Goal: Task Accomplishment & Management: Manage account settings

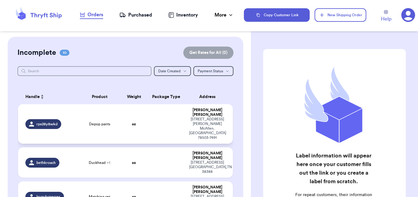
click at [116, 116] on td "Depop pants" at bounding box center [99, 124] width 43 height 40
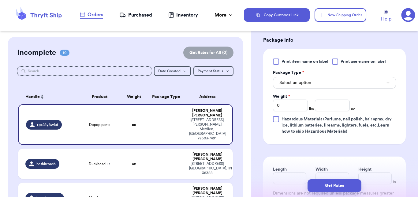
scroll to position [239, 0]
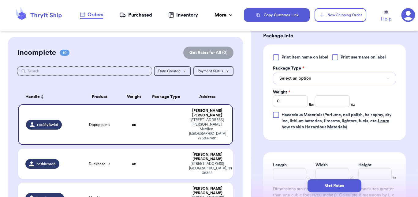
click at [285, 76] on span "Select an option" at bounding box center [296, 78] width 32 height 6
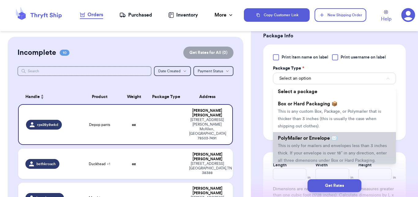
click at [297, 144] on li "PolyMailer or Envelope ✉️ This is only for mailers and envelopes less than 3 in…" at bounding box center [334, 149] width 123 height 34
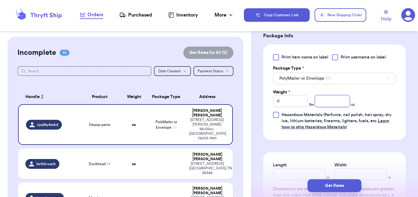
click at [336, 101] on input "number" at bounding box center [332, 101] width 35 height 12
type input "8"
click at [329, 187] on button "Get Rates" at bounding box center [335, 185] width 54 height 13
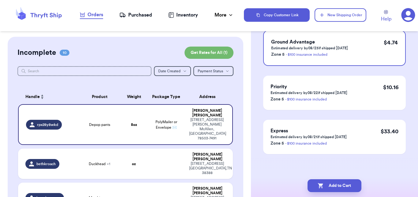
scroll to position [68, 0]
click at [336, 186] on button "Add to Cart" at bounding box center [335, 185] width 54 height 13
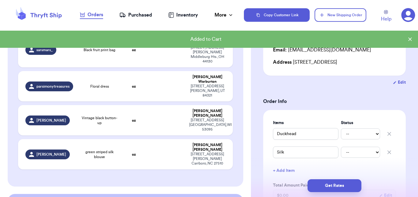
scroll to position [320, 0]
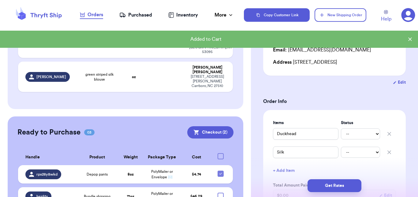
drag, startPoint x: 250, startPoint y: 70, endPoint x: 238, endPoint y: 190, distance: 120.4
click at [238, 190] on div "Customer Link New Order Incomplete 09 Get Rates for All ( 0 ) Get Rates for All…" at bounding box center [125, 98] width 251 height 197
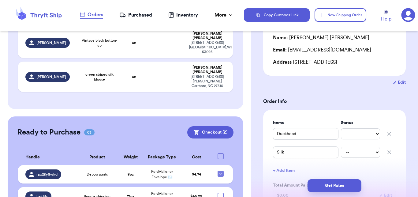
click at [218, 193] on div at bounding box center [221, 196] width 6 height 6
click at [221, 192] on input "checkbox" at bounding box center [221, 192] width 0 height 0
checkbox input "true"
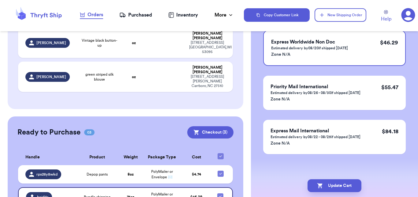
scroll to position [0, 0]
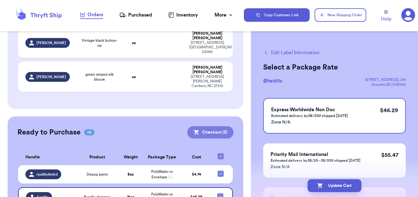
click at [201, 126] on button "Checkout ( 3 )" at bounding box center [210, 132] width 46 height 12
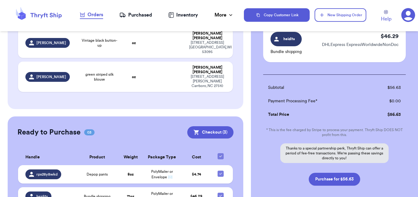
scroll to position [168, 0]
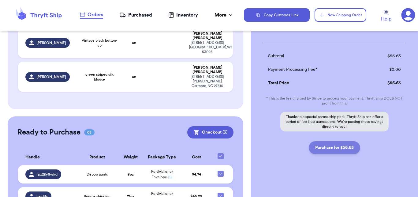
click at [322, 150] on button "Purchase for $56.63" at bounding box center [334, 147] width 51 height 13
checkbox input "false"
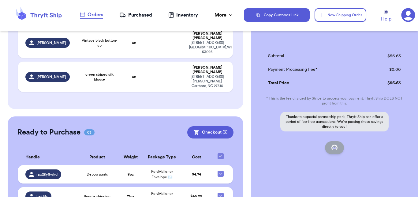
scroll to position [91, 0]
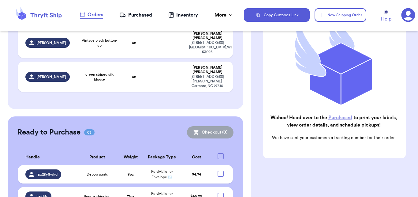
checkbox input "true"
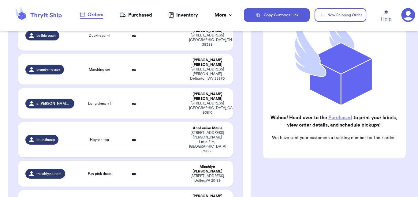
scroll to position [81, 0]
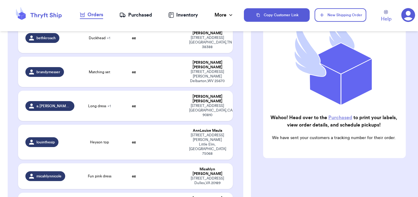
click at [135, 15] on div "Purchased" at bounding box center [135, 14] width 33 height 7
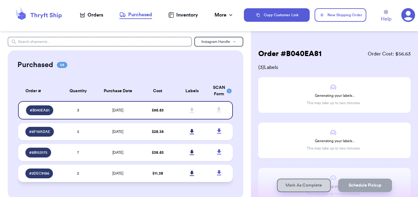
click at [89, 173] on td "2" at bounding box center [78, 173] width 34 height 17
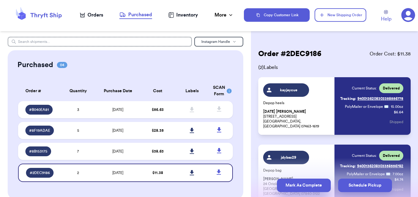
click at [289, 187] on button "Mark As Complete" at bounding box center [304, 185] width 54 height 13
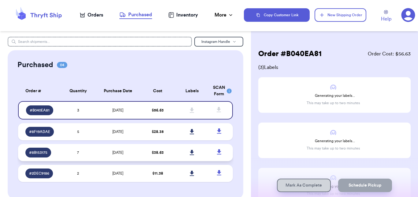
click at [88, 156] on td "7" at bounding box center [78, 152] width 34 height 17
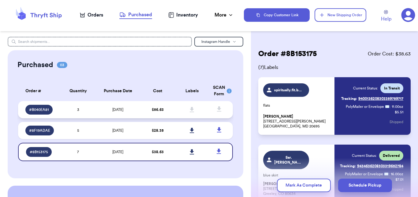
click at [102, 106] on td "[DATE]" at bounding box center [117, 109] width 45 height 17
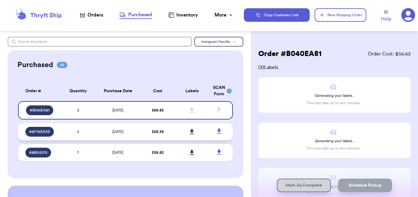
click at [112, 130] on span "[DATE]" at bounding box center [117, 132] width 11 height 4
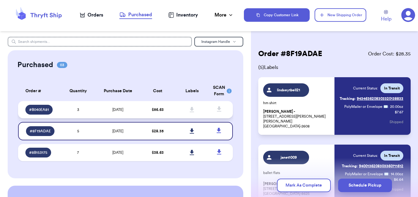
click at [111, 107] on td "[DATE]" at bounding box center [117, 109] width 45 height 17
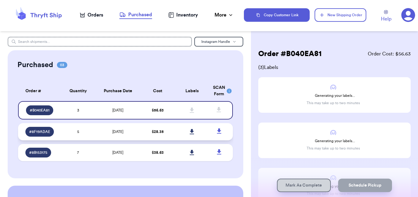
click at [117, 129] on td "[DATE]" at bounding box center [117, 131] width 45 height 17
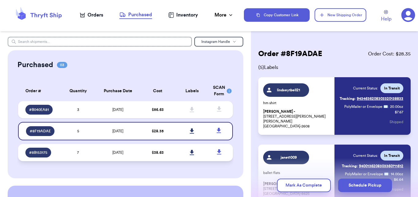
click at [112, 150] on td "[DATE]" at bounding box center [117, 152] width 45 height 17
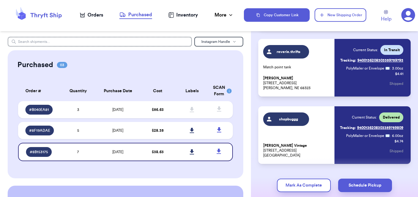
scroll to position [379, 0]
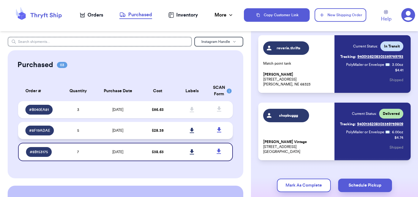
click at [114, 127] on td "[DATE]" at bounding box center [117, 130] width 45 height 17
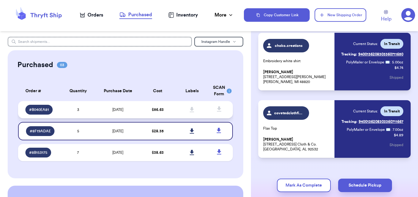
click at [112, 111] on span "[DATE]" at bounding box center [117, 110] width 11 height 4
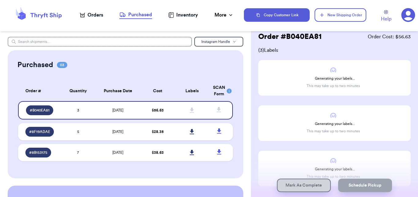
scroll to position [16, 0]
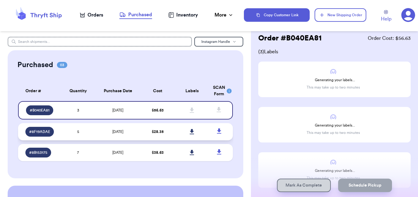
click at [130, 130] on td "[DATE]" at bounding box center [117, 131] width 45 height 17
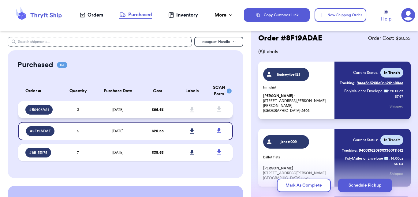
click at [129, 115] on td "[DATE]" at bounding box center [117, 109] width 45 height 17
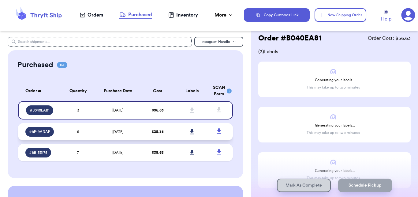
click at [127, 128] on td "[DATE]" at bounding box center [117, 131] width 45 height 17
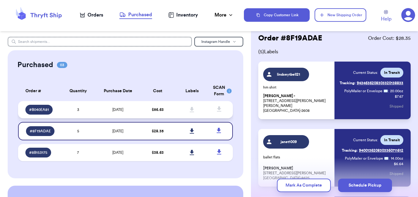
click at [114, 110] on span "[DATE]" at bounding box center [117, 110] width 11 height 4
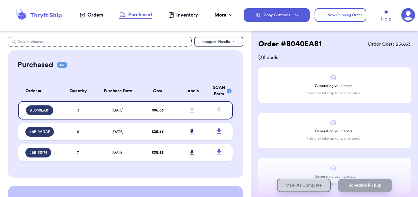
scroll to position [0, 0]
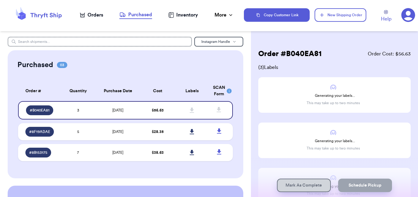
click at [93, 11] on nav "Orders Purchased Inventory More Stats Completed Orders" at bounding box center [157, 15] width 174 height 20
click at [95, 14] on div "Orders" at bounding box center [91, 14] width 23 height 7
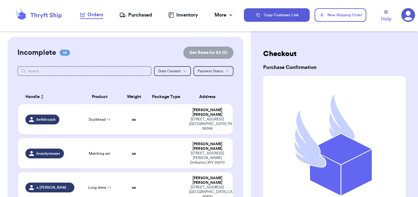
click at [123, 14] on icon at bounding box center [122, 15] width 6 height 6
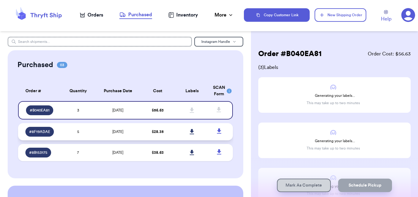
click at [104, 128] on td "[DATE]" at bounding box center [117, 131] width 45 height 17
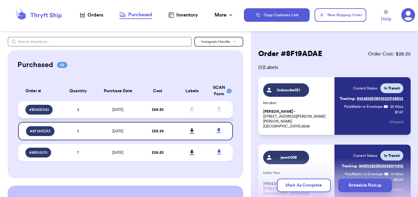
click at [100, 109] on td "[DATE]" at bounding box center [117, 109] width 45 height 17
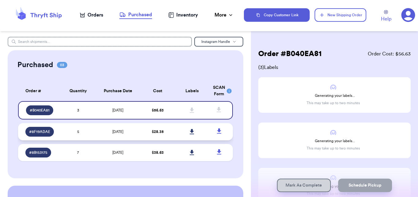
click at [106, 132] on td "[DATE]" at bounding box center [117, 131] width 45 height 17
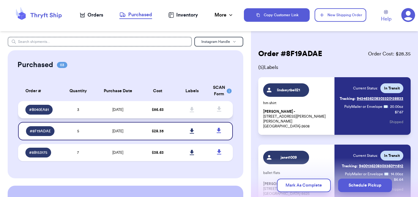
click at [110, 115] on td "[DATE]" at bounding box center [117, 109] width 45 height 17
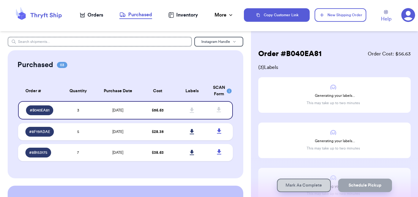
click at [231, 9] on nav "Orders Purchased Inventory More Stats Completed Orders" at bounding box center [157, 15] width 174 height 20
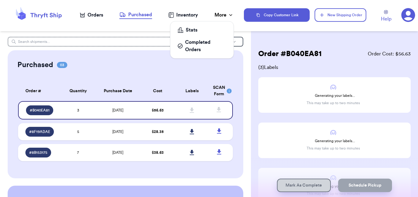
click at [231, 14] on icon at bounding box center [231, 15] width 6 height 6
click at [217, 16] on div "More" at bounding box center [224, 14] width 19 height 7
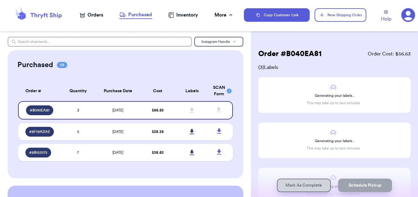
click at [409, 15] on icon at bounding box center [409, 15] width 14 height 14
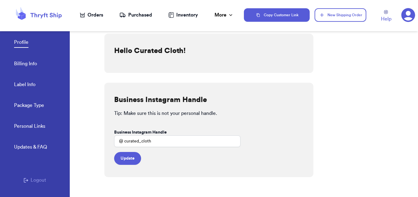
click at [98, 12] on div "Orders" at bounding box center [91, 14] width 23 height 7
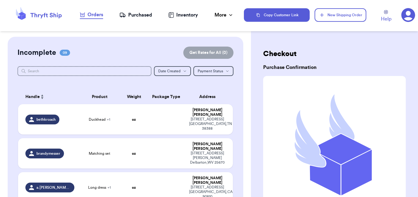
click at [134, 12] on div "Purchased" at bounding box center [135, 14] width 33 height 7
